Goal: Task Accomplishment & Management: Manage account settings

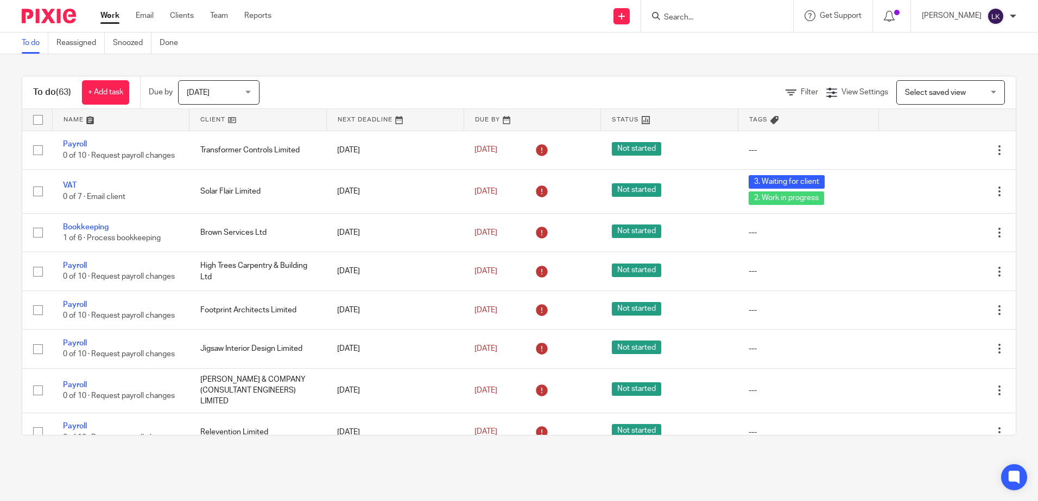
scroll to position [543, 0]
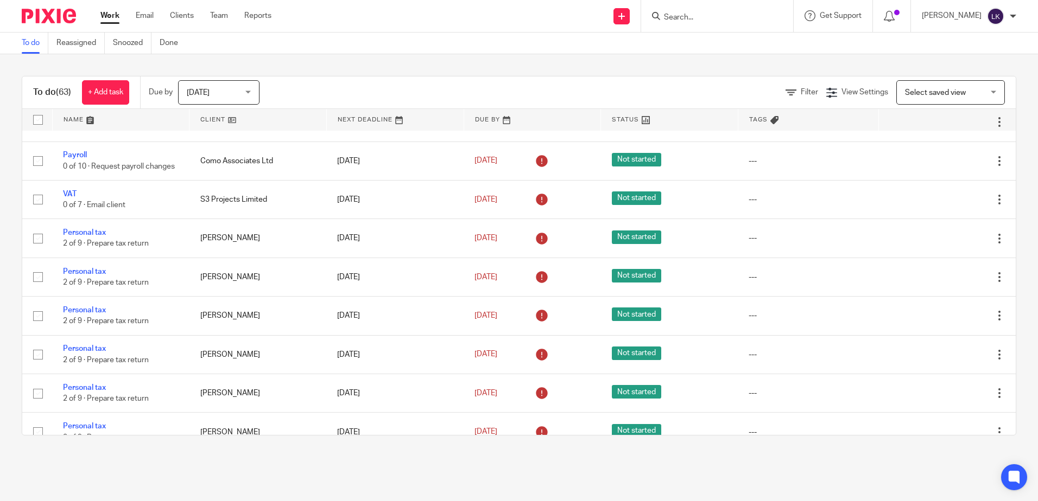
click at [676, 12] on form at bounding box center [721, 16] width 116 height 14
drag, startPoint x: 688, startPoint y: 16, endPoint x: 681, endPoint y: 24, distance: 11.2
click at [683, 20] on input "Search" at bounding box center [712, 18] width 98 height 10
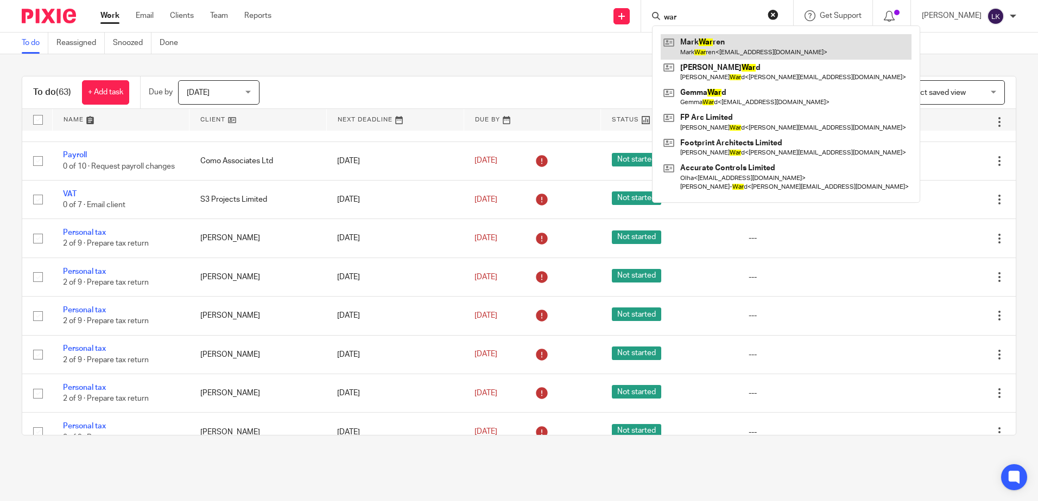
type input "war"
click at [698, 40] on link at bounding box center [785, 46] width 251 height 25
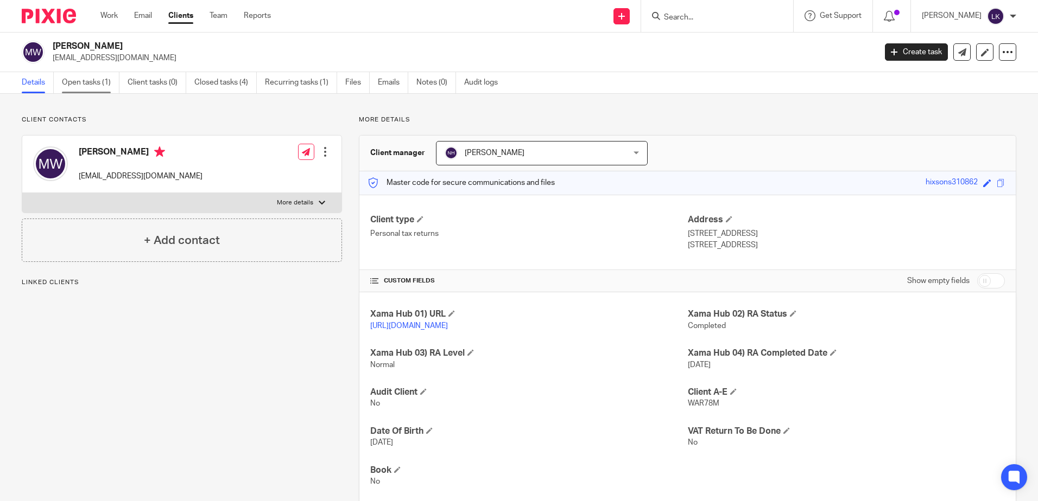
click at [94, 81] on link "Open tasks (1)" at bounding box center [91, 82] width 58 height 21
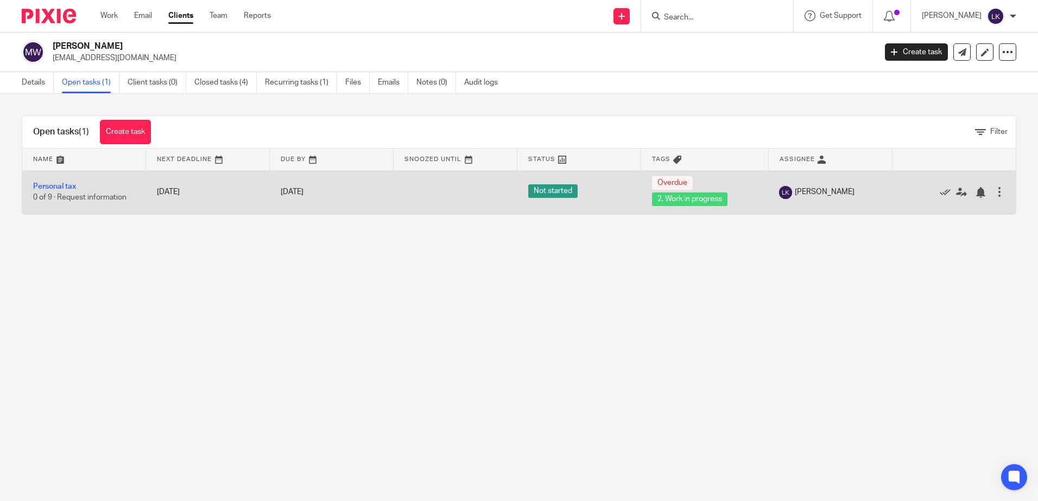
click at [52, 181] on td "Personal tax 0 of 9 · Request information" at bounding box center [84, 192] width 124 height 44
click at [53, 185] on link "Personal tax" at bounding box center [54, 187] width 43 height 8
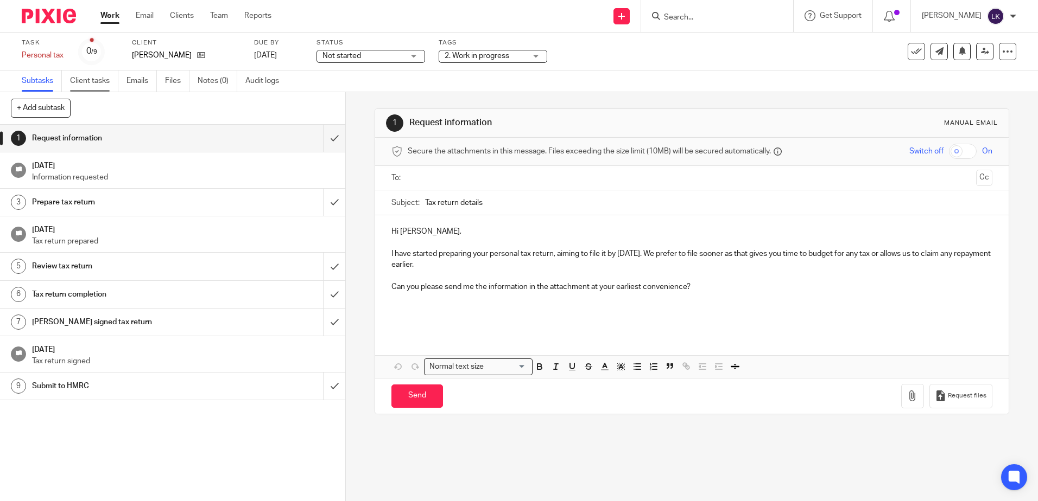
click at [84, 81] on link "Client tasks" at bounding box center [94, 81] width 48 height 21
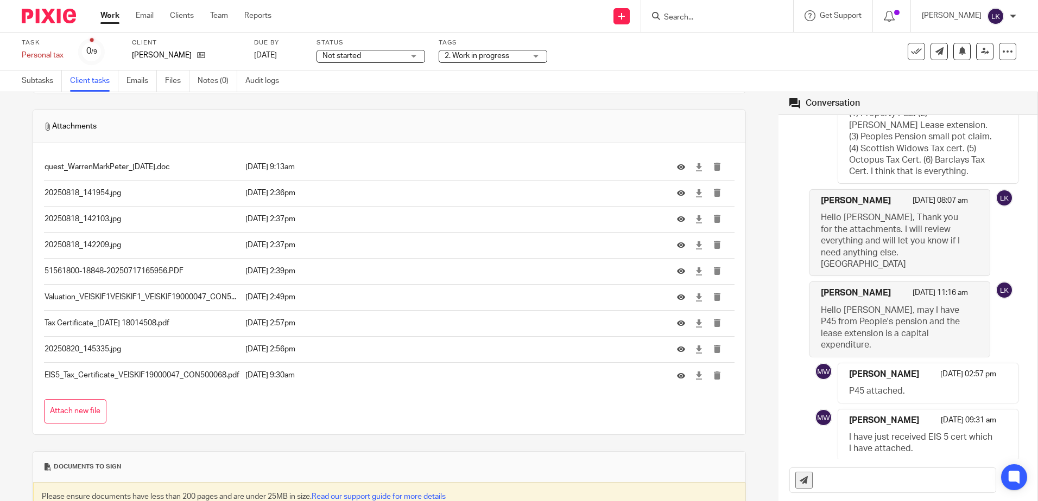
scroll to position [97, 0]
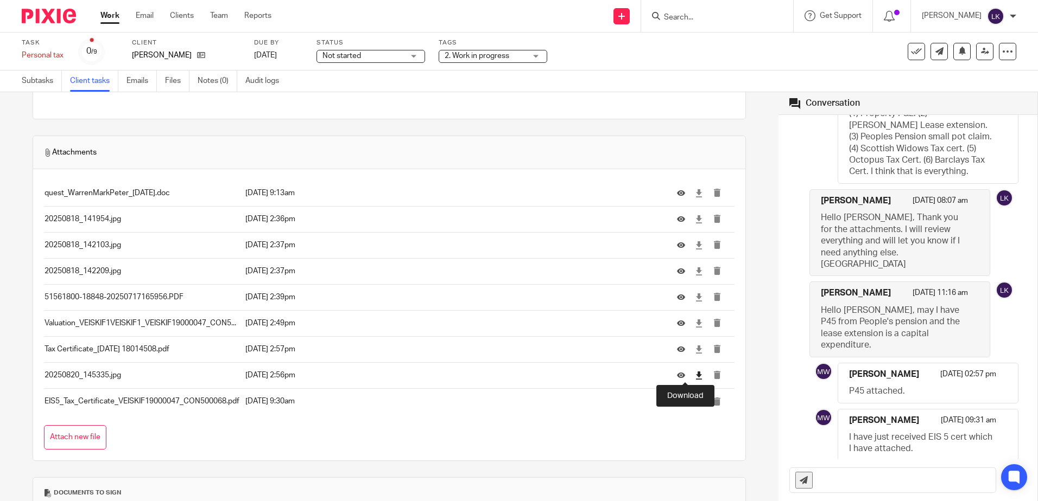
click at [695, 373] on icon at bounding box center [699, 376] width 8 height 8
click at [695, 401] on icon at bounding box center [699, 402] width 8 height 8
click at [688, 15] on input "Search" at bounding box center [712, 18] width 98 height 10
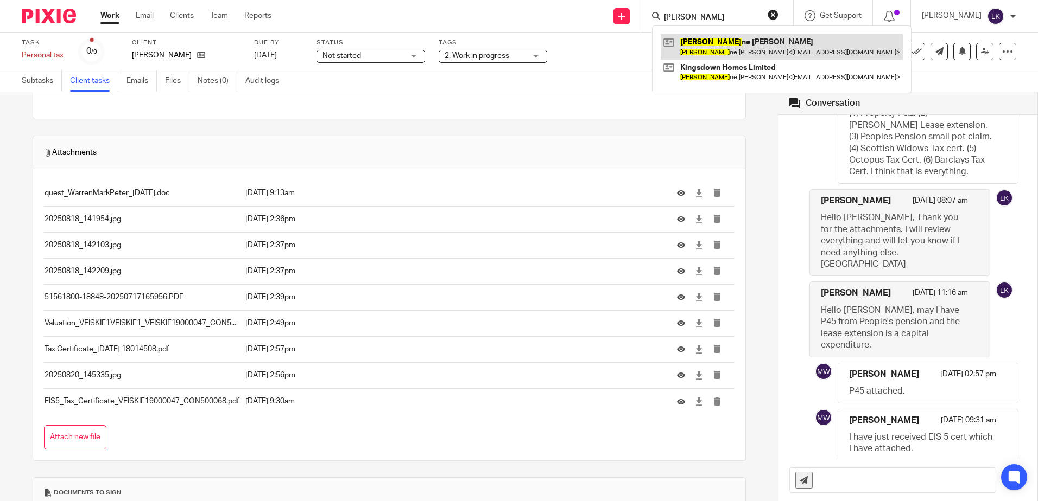
type input "lyn"
click at [702, 40] on link at bounding box center [781, 46] width 242 height 25
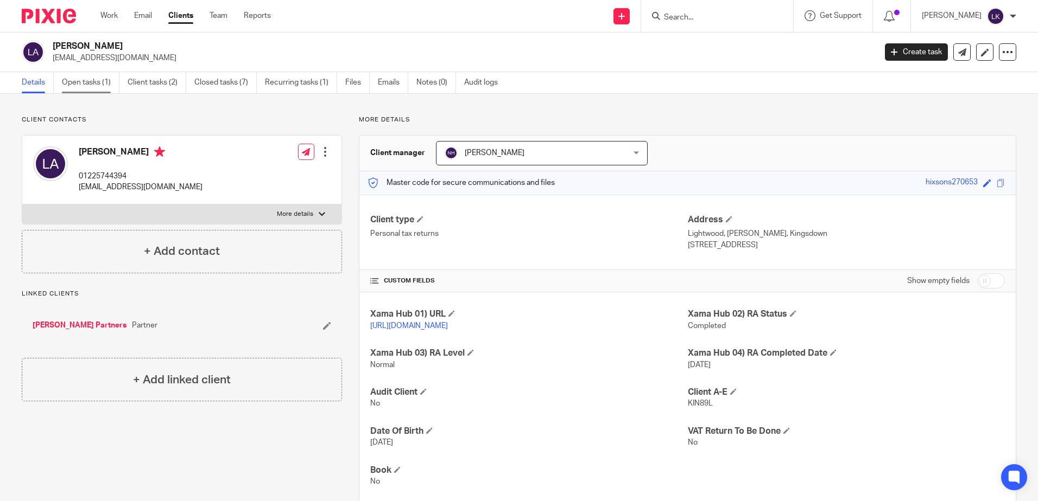
click at [79, 82] on link "Open tasks (1)" at bounding box center [91, 82] width 58 height 21
click at [349, 78] on link "Files" at bounding box center [357, 82] width 24 height 21
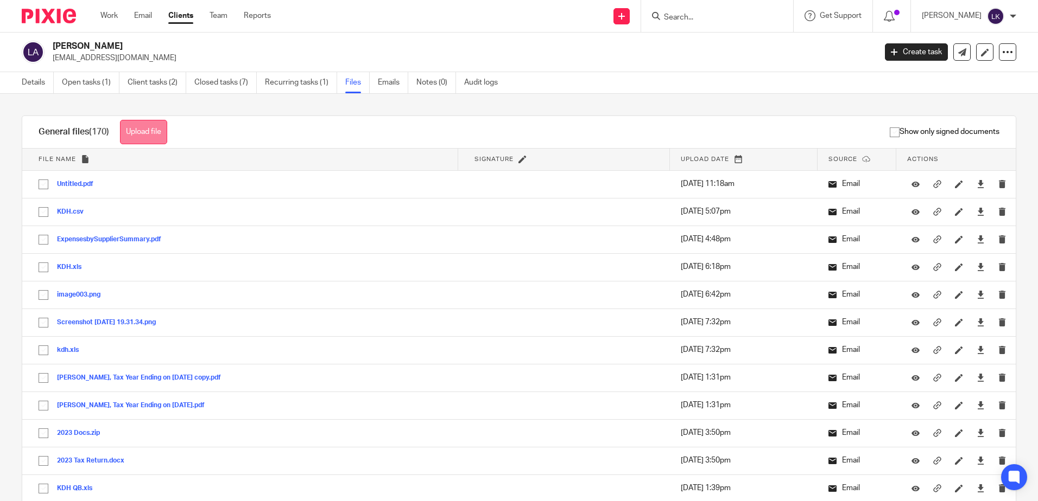
click at [152, 125] on button "Upload file" at bounding box center [143, 132] width 47 height 24
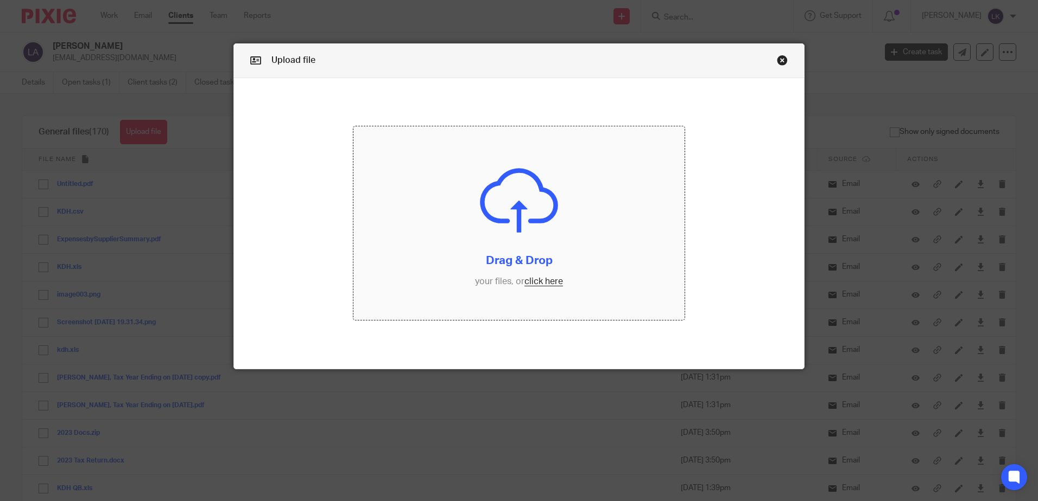
click at [537, 270] on input "file" at bounding box center [518, 223] width 331 height 194
